Goal: Task Accomplishment & Management: Manage account settings

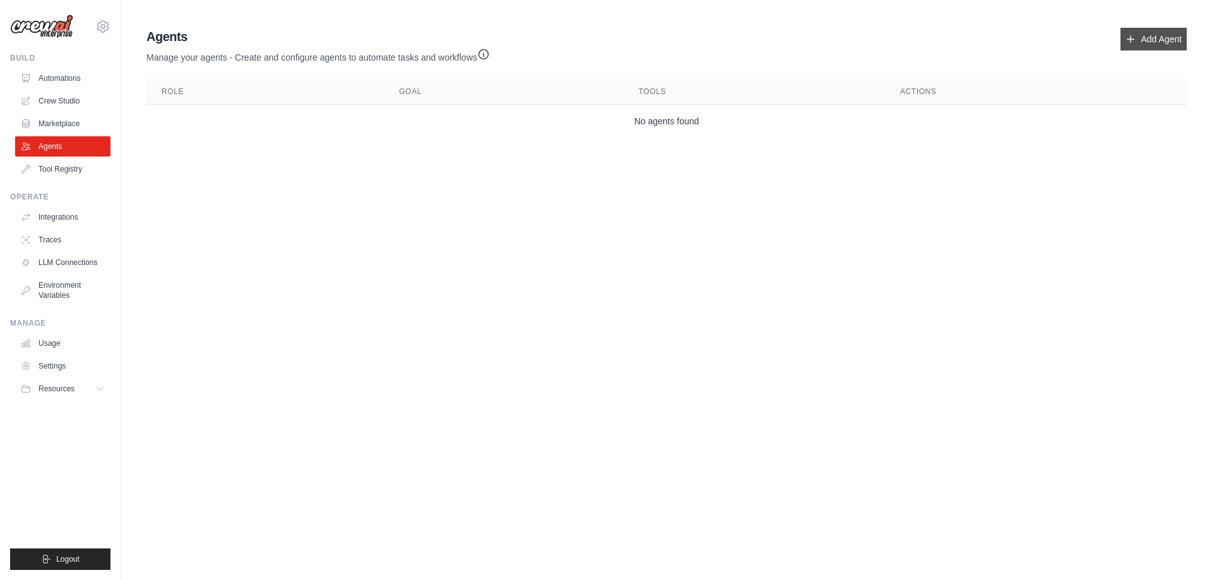
click at [1153, 40] on link "Add Agent" at bounding box center [1154, 39] width 66 height 23
click at [1172, 29] on link "Add Agent" at bounding box center [1154, 39] width 66 height 23
click at [73, 80] on link "Automations" at bounding box center [63, 78] width 95 height 20
click at [61, 81] on link "Automations" at bounding box center [63, 78] width 95 height 20
click at [76, 146] on link "Agents" at bounding box center [63, 146] width 95 height 20
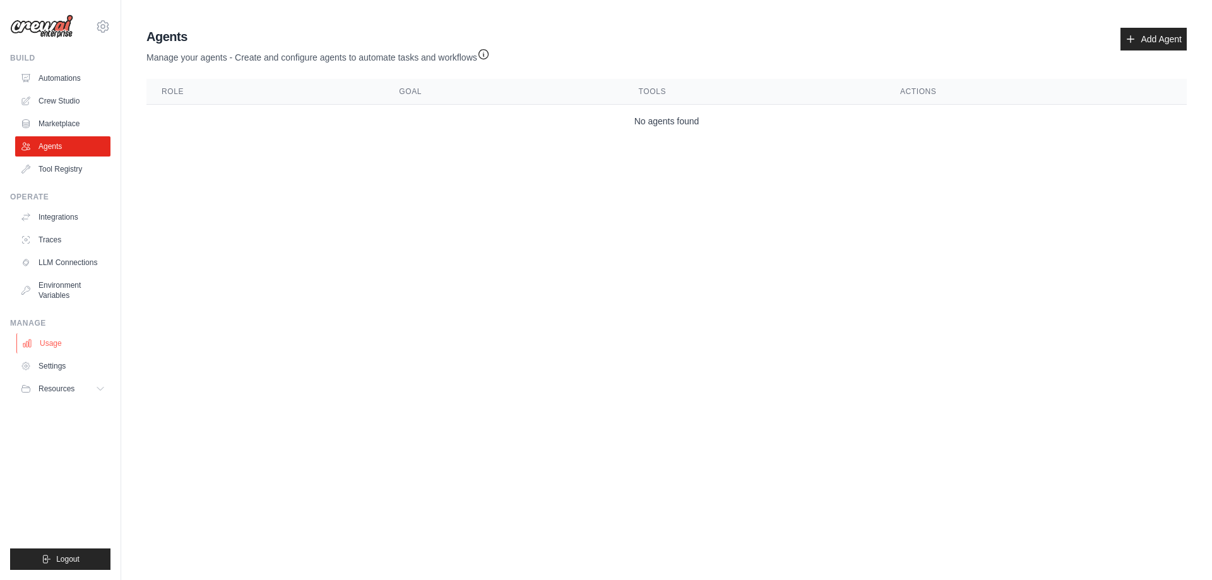
click at [75, 346] on link "Usage" at bounding box center [63, 343] width 95 height 20
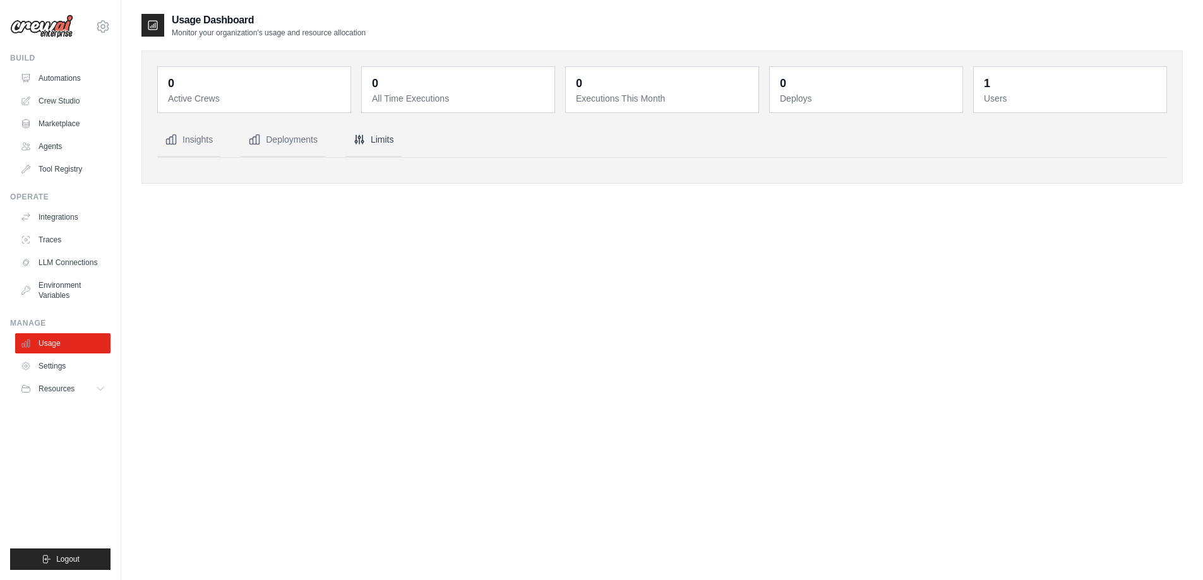
click at [369, 143] on button "Limits" at bounding box center [373, 140] width 56 height 34
click at [73, 362] on link "Settings" at bounding box center [63, 366] width 95 height 20
click at [386, 140] on button "Limits" at bounding box center [373, 140] width 56 height 34
click at [324, 134] on button "Deployments" at bounding box center [283, 140] width 85 height 34
click at [292, 136] on button "Deployments" at bounding box center [283, 140] width 85 height 34
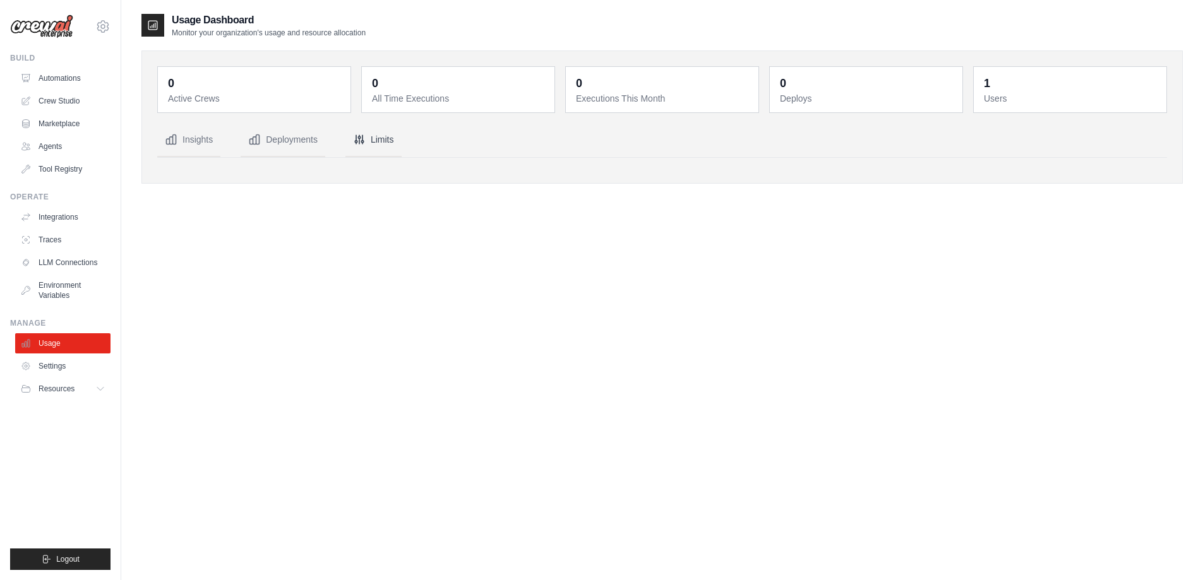
click at [379, 141] on button "Limits" at bounding box center [373, 140] width 56 height 34
click at [181, 138] on button "Insights" at bounding box center [188, 140] width 63 height 34
click at [51, 79] on link "Automations" at bounding box center [63, 78] width 95 height 20
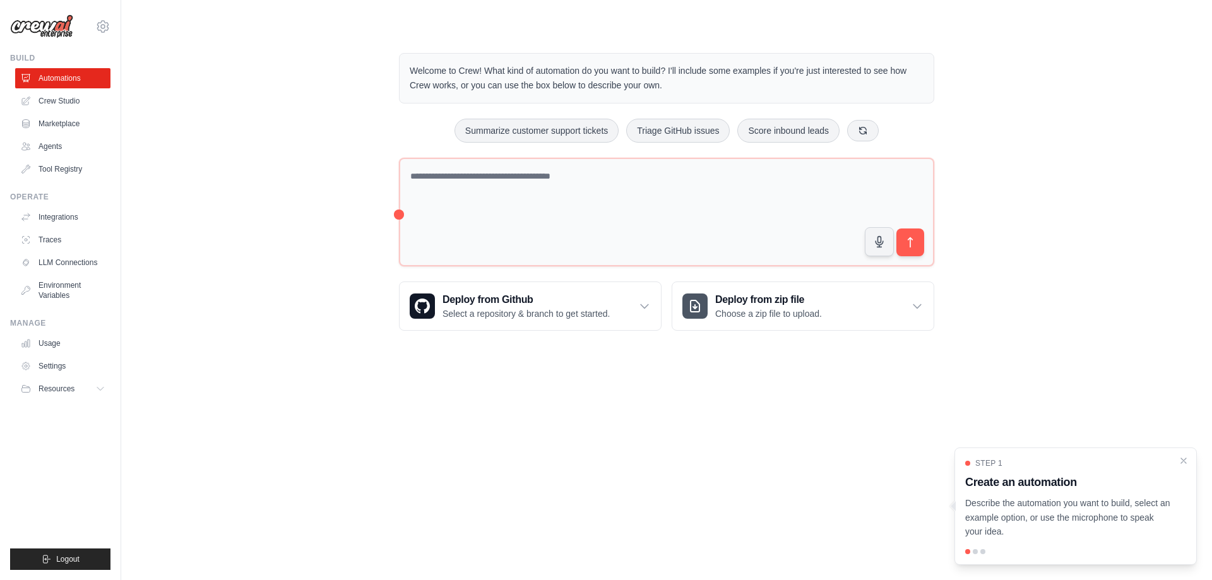
click at [277, 112] on div "Welcome to Crew! What kind of automation do you want to build? I'll include som…" at bounding box center [666, 192] width 1050 height 318
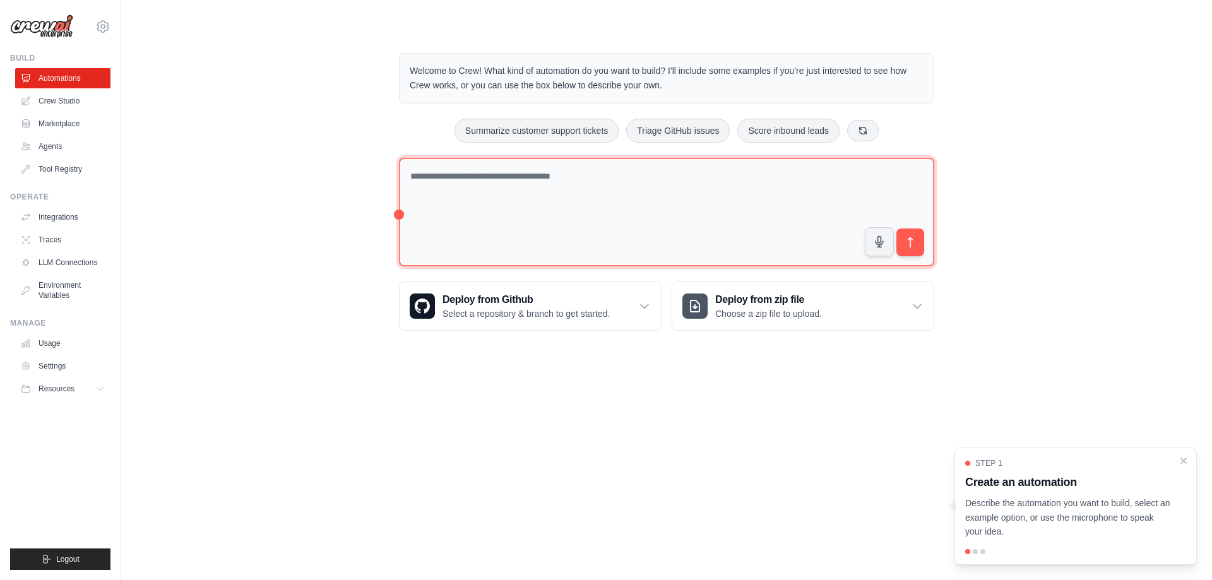
click at [497, 174] on textarea at bounding box center [666, 212] width 535 height 109
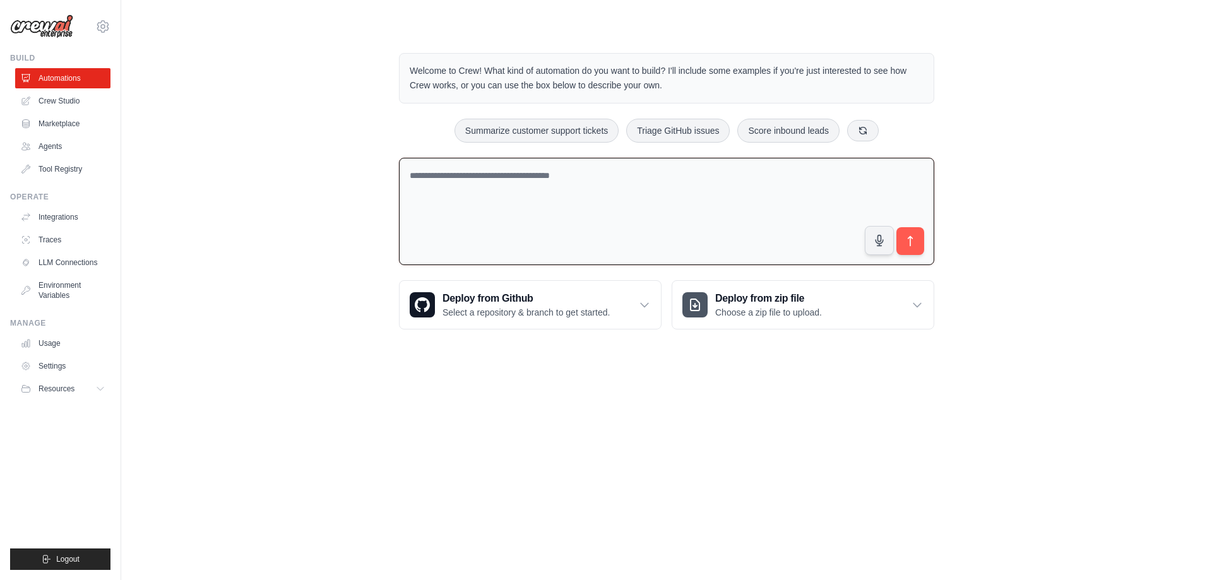
click at [274, 95] on div "Welcome to Crew! What kind of automation do you want to build? I'll include som…" at bounding box center [666, 191] width 1050 height 317
click at [68, 364] on link "Settings" at bounding box center [63, 366] width 95 height 20
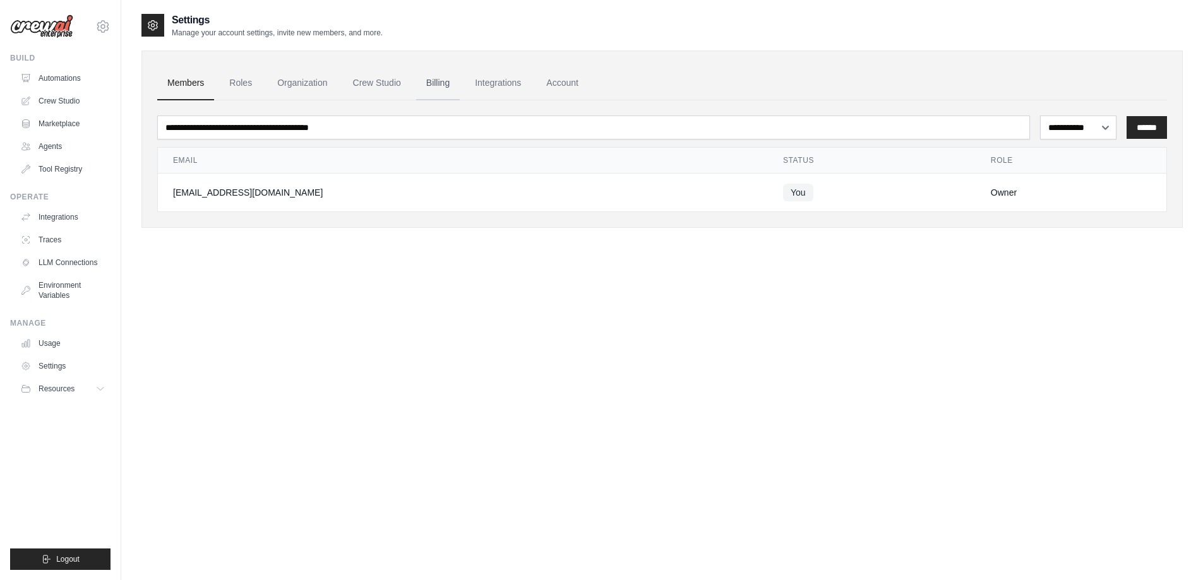
click at [439, 83] on link "Billing" at bounding box center [438, 83] width 44 height 34
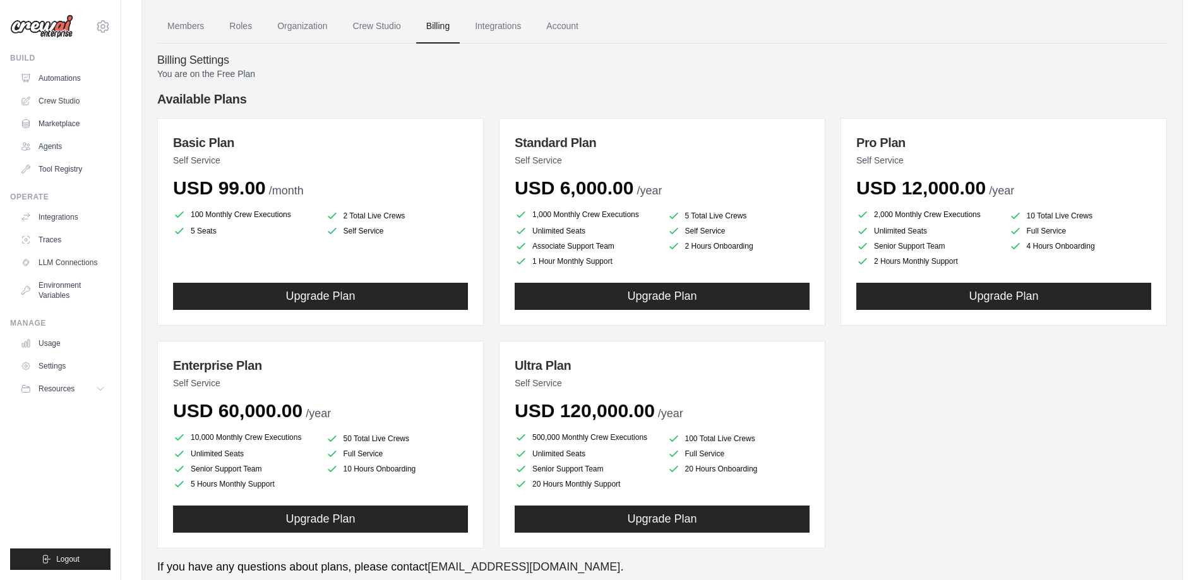
scroll to position [63, 0]
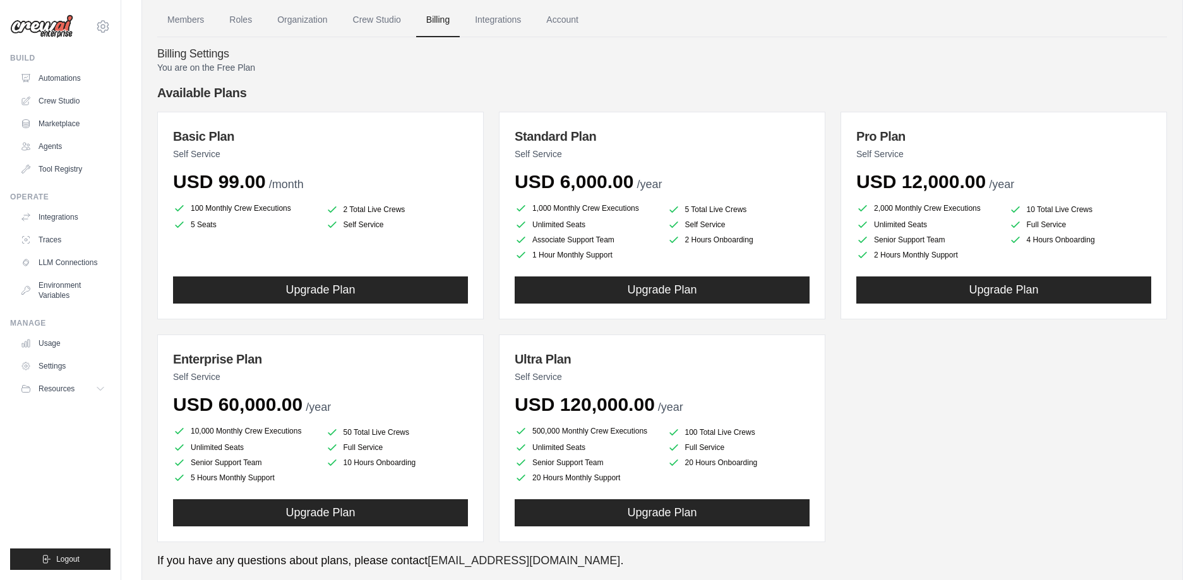
drag, startPoint x: 688, startPoint y: 432, endPoint x: 667, endPoint y: 434, distance: 21.5
click at [667, 434] on li "100 Total Live Crews" at bounding box center [738, 432] width 143 height 13
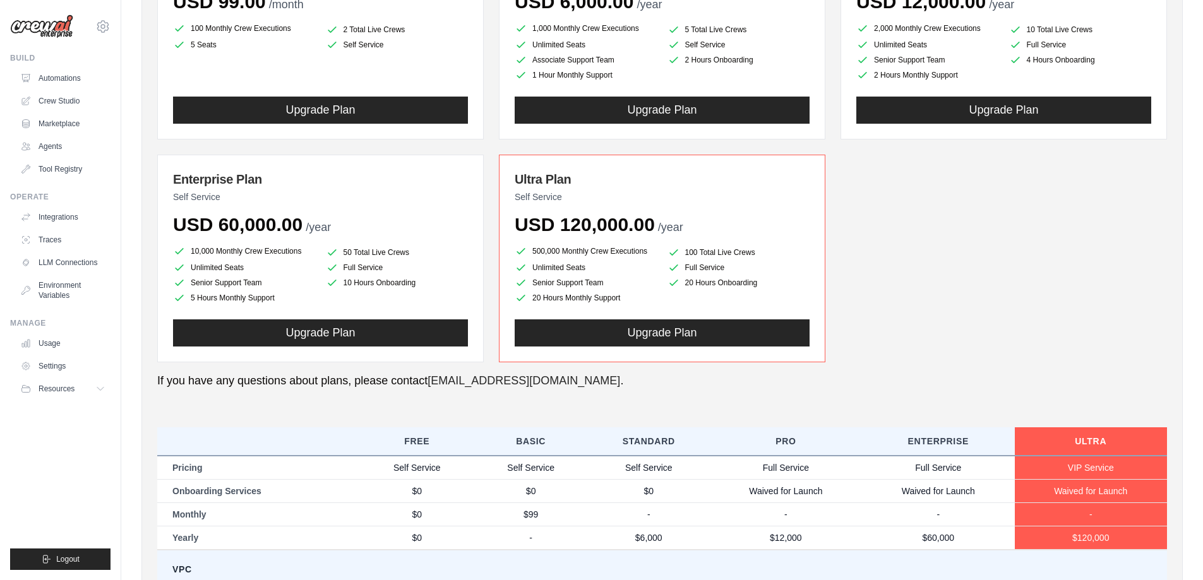
click at [932, 375] on p "If you have any questions about plans, please contact [EMAIL_ADDRESS][DOMAIN_NA…" at bounding box center [661, 380] width 1009 height 17
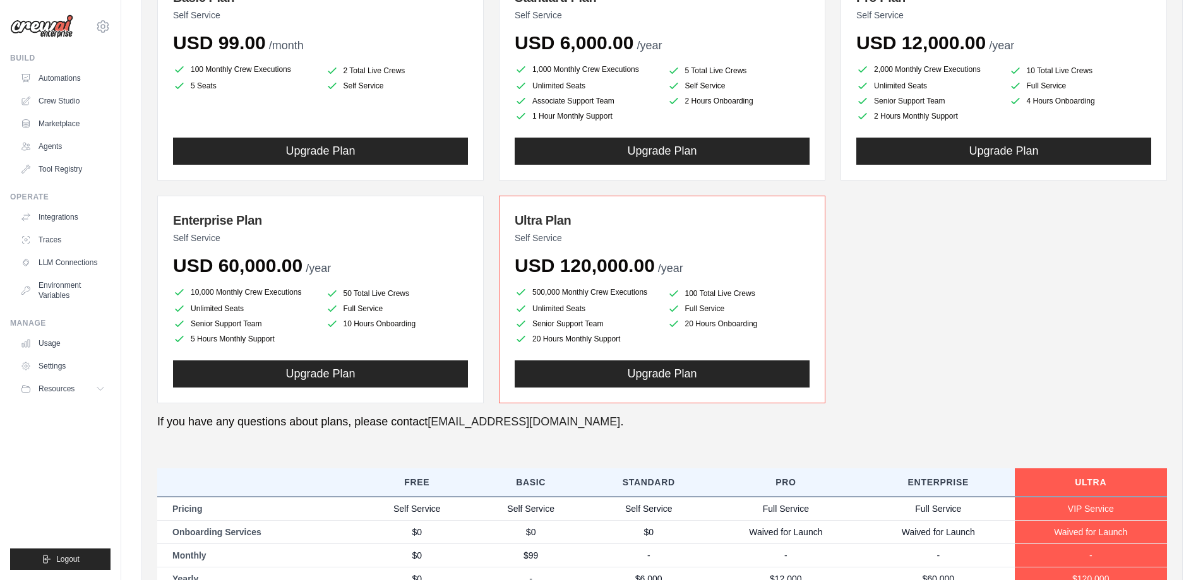
scroll to position [54, 0]
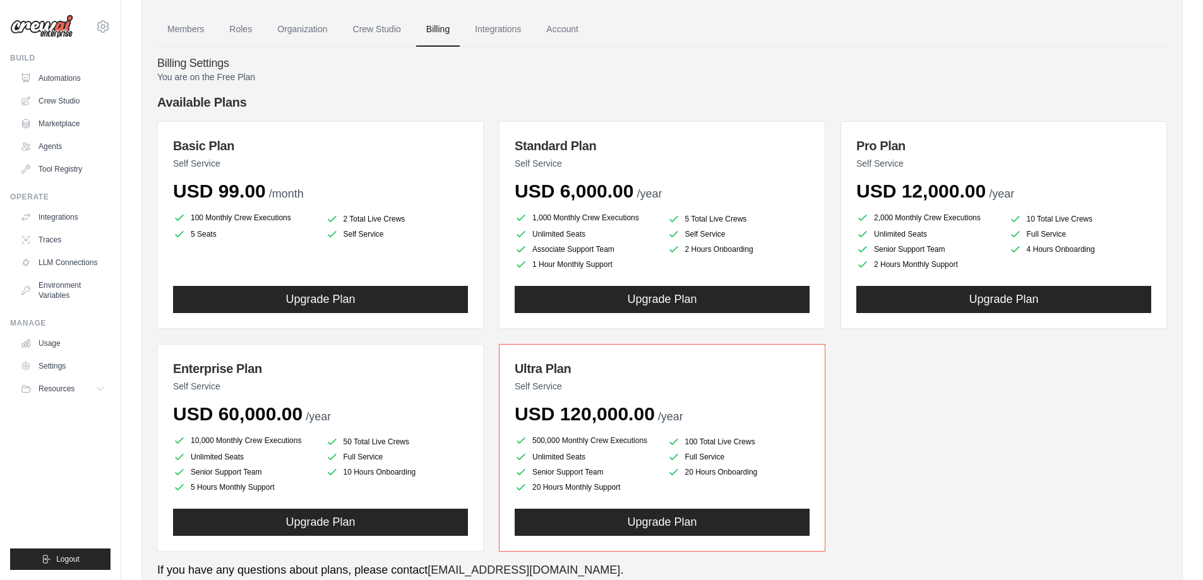
drag, startPoint x: 754, startPoint y: 441, endPoint x: 650, endPoint y: 446, distance: 104.9
click at [678, 444] on li "100 Total Live Crews" at bounding box center [738, 442] width 143 height 13
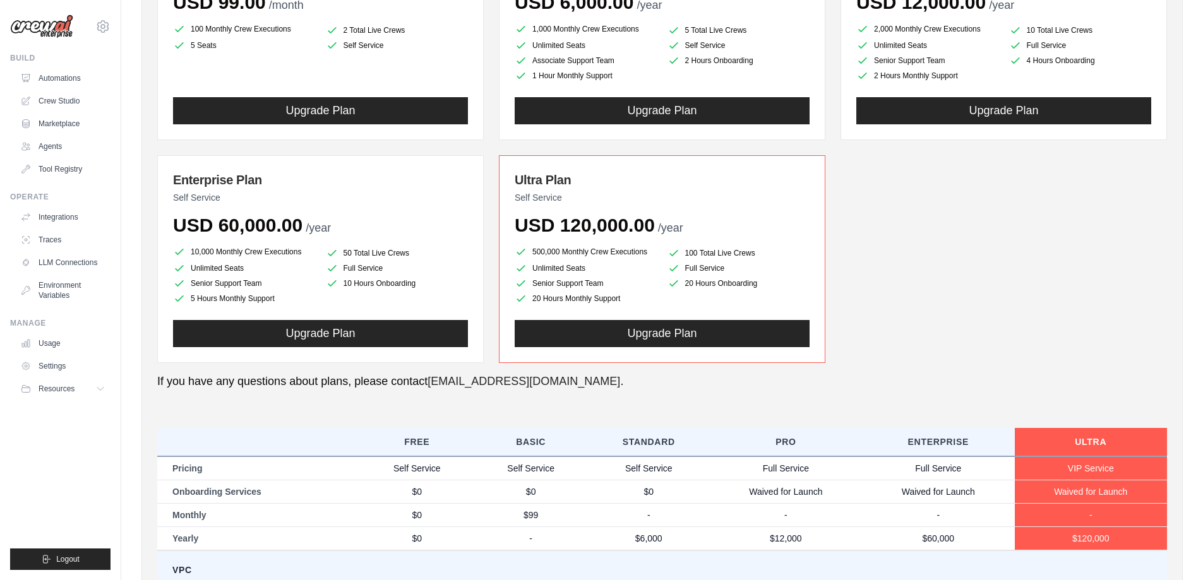
click at [877, 384] on p "If you have any questions about plans, please contact [EMAIL_ADDRESS][DOMAIN_NA…" at bounding box center [661, 381] width 1009 height 17
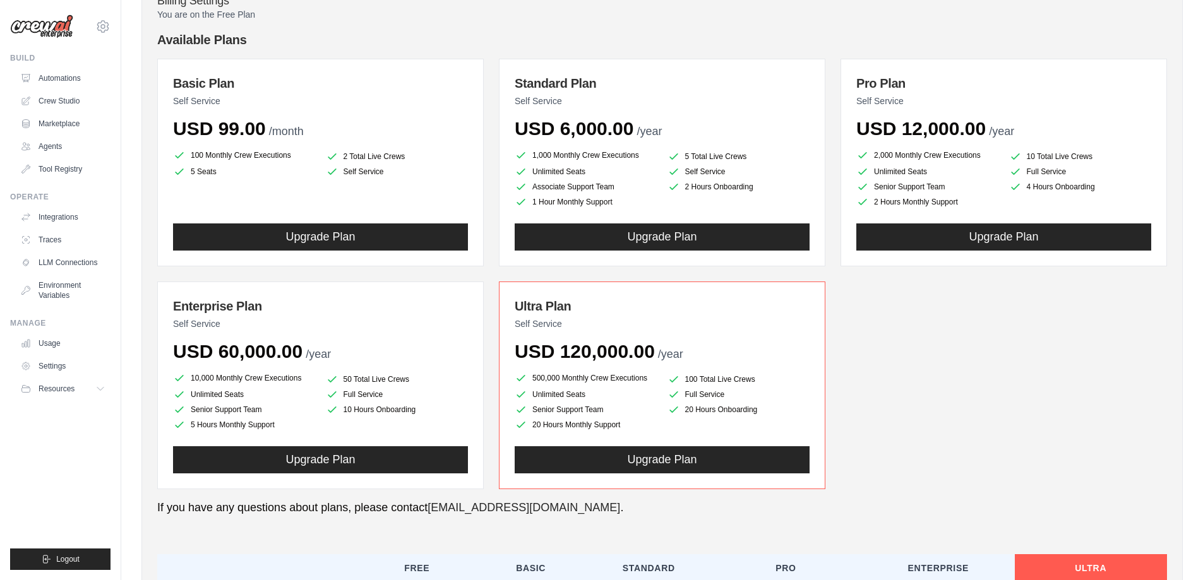
drag, startPoint x: 683, startPoint y: 380, endPoint x: 778, endPoint y: 380, distance: 95.3
click at [776, 379] on li "100 Total Live Crews" at bounding box center [738, 379] width 143 height 13
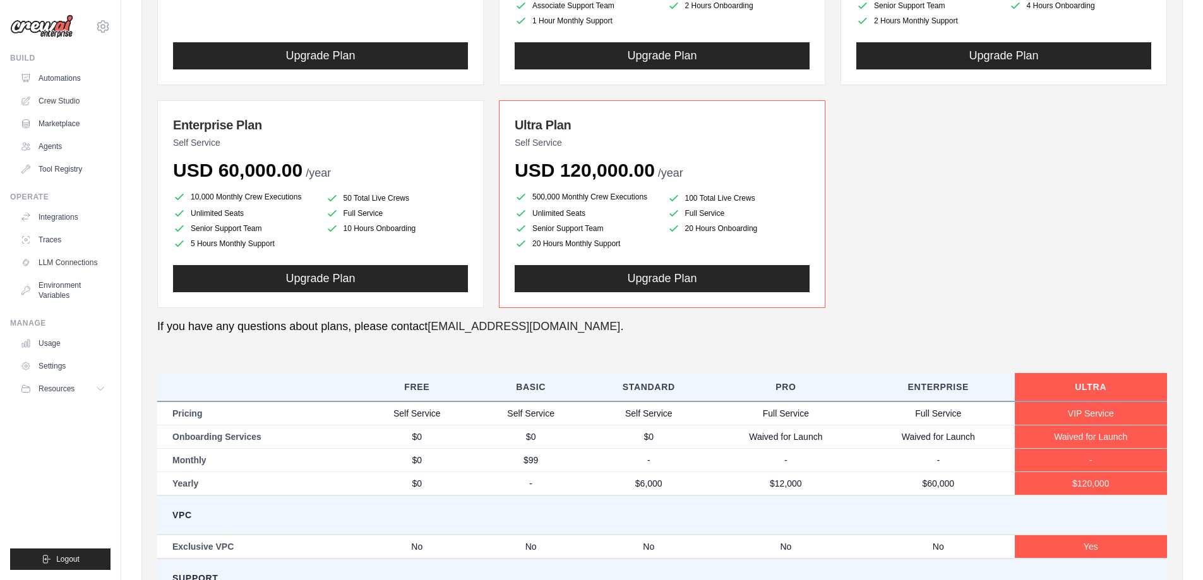
scroll to position [243, 0]
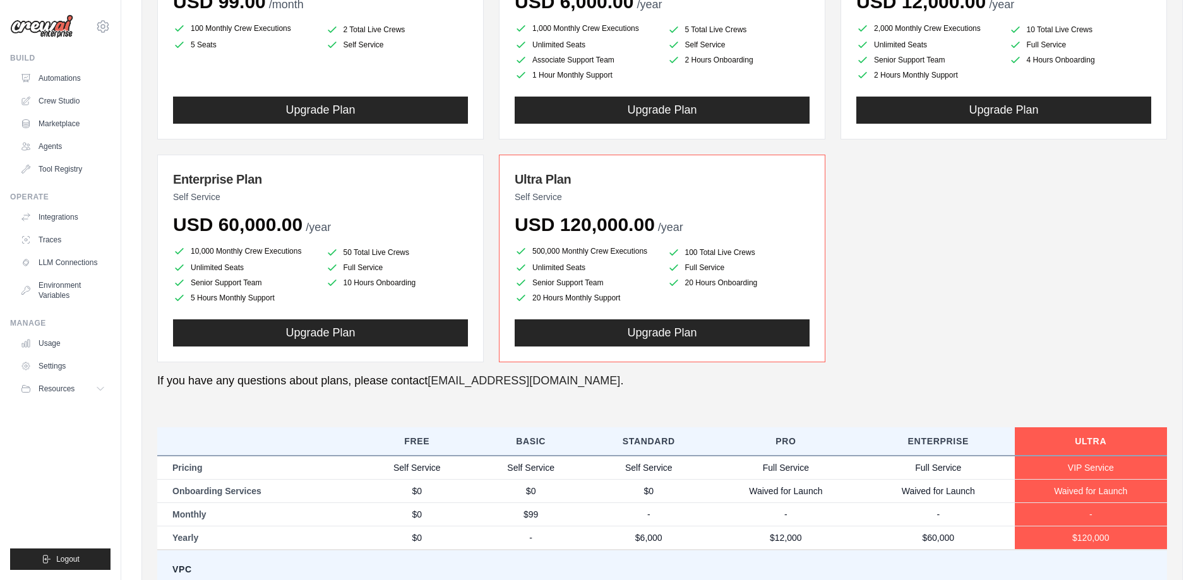
click at [871, 375] on p "If you have any questions about plans, please contact [EMAIL_ADDRESS][DOMAIN_NA…" at bounding box center [661, 380] width 1009 height 17
